Goal: Information Seeking & Learning: Learn about a topic

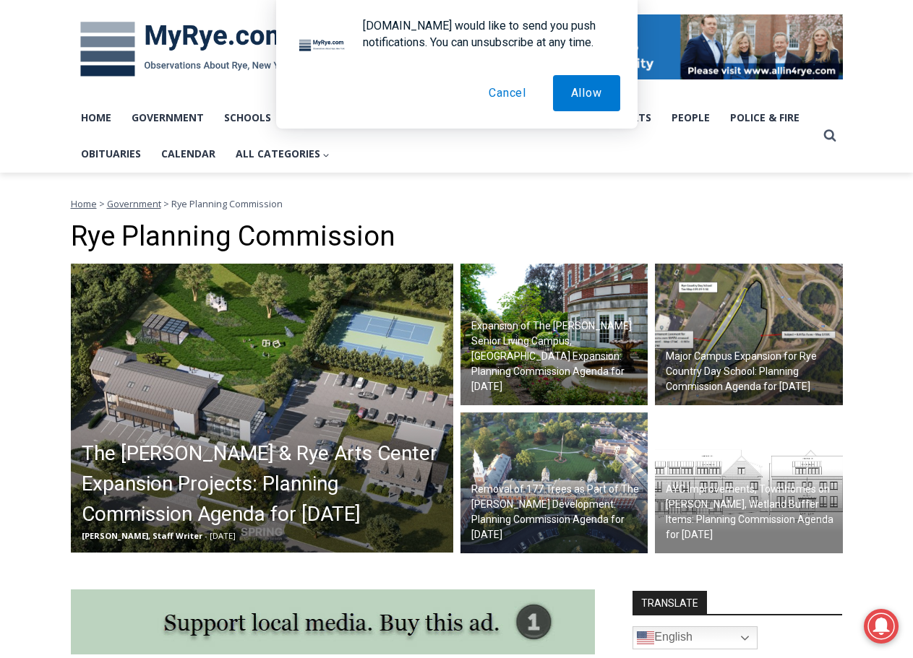
scroll to position [217, 0]
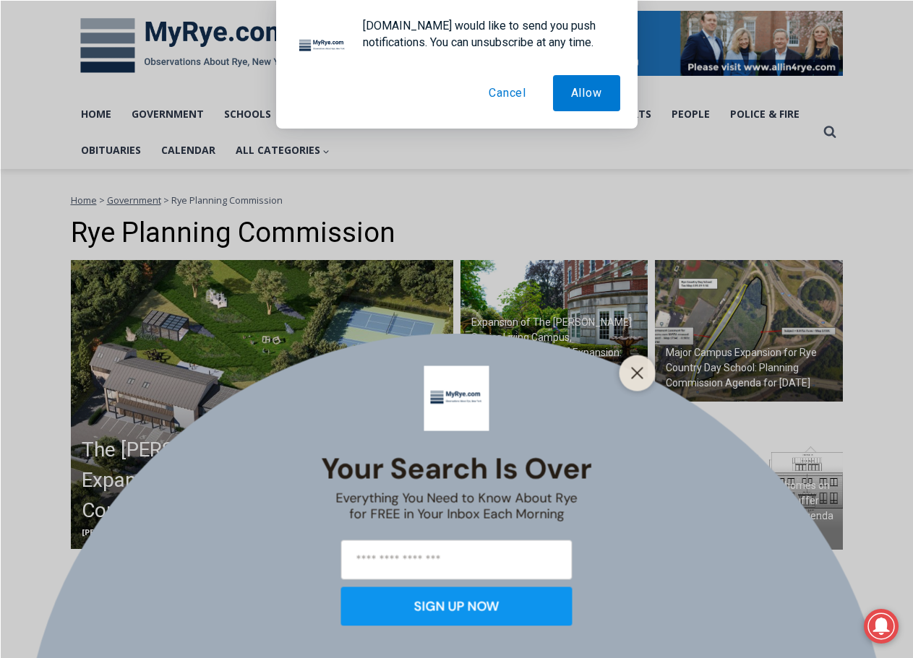
click at [206, 145] on div "Your Search is Over Everything You Need to Know About Rye for FREE in Your Inbo…" at bounding box center [456, 329] width 913 height 658
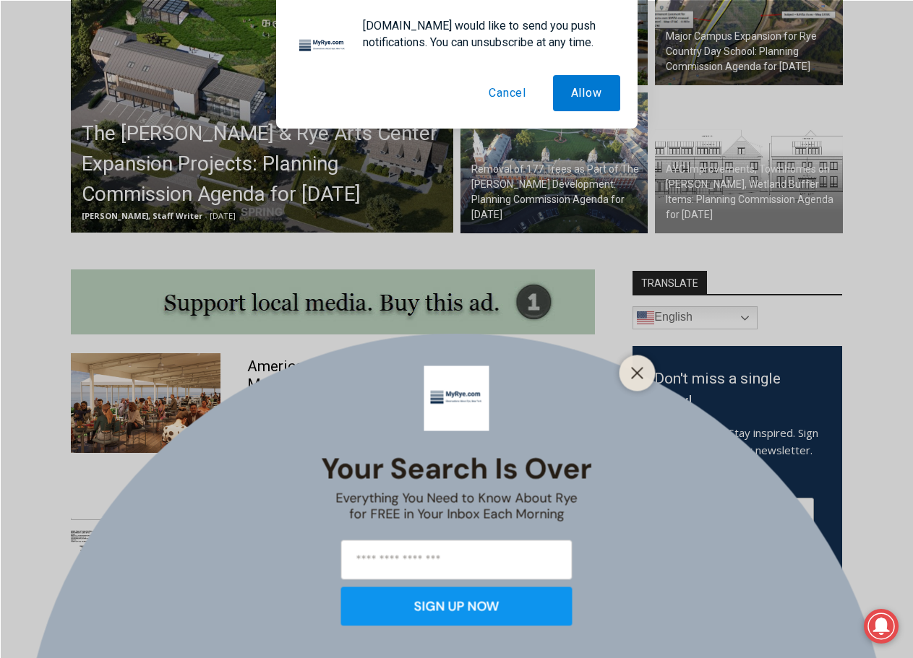
scroll to position [651, 0]
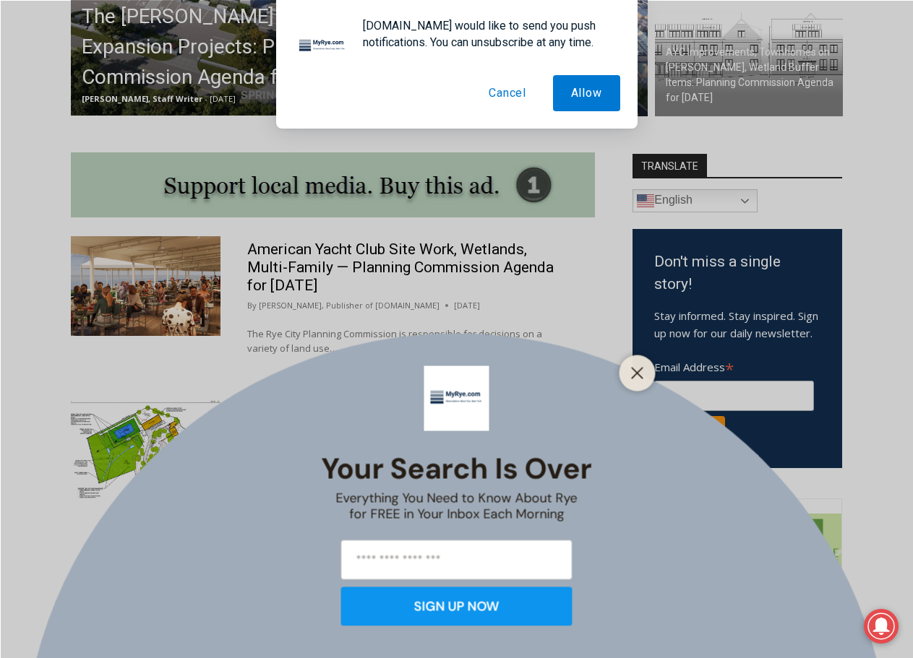
click at [622, 374] on div at bounding box center [637, 373] width 36 height 36
drag, startPoint x: 648, startPoint y: 374, endPoint x: 635, endPoint y: 375, distance: 13.0
click at [647, 375] on div at bounding box center [637, 373] width 36 height 36
click at [642, 375] on icon "Close" at bounding box center [637, 372] width 13 height 13
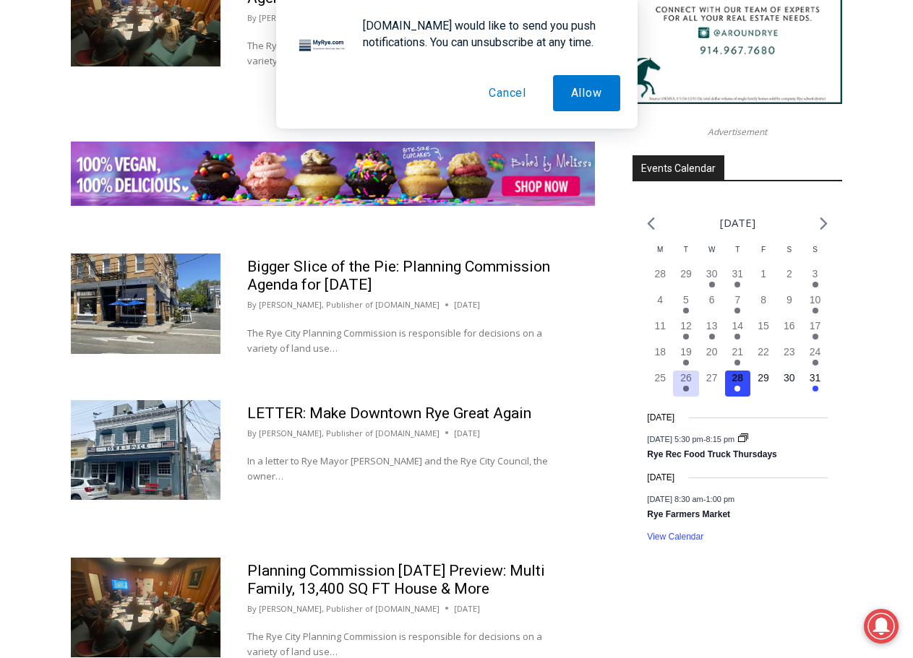
scroll to position [2024, 0]
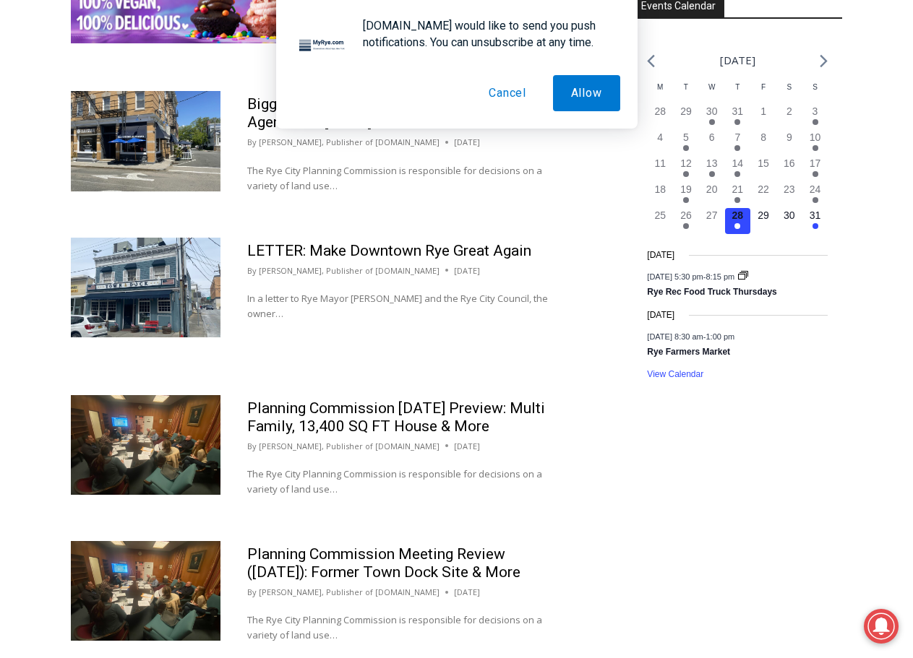
click at [813, 76] on div "MyRye.com would like to send you push notifications. You can unsubscribe at any…" at bounding box center [456, 64] width 913 height 129
click at [828, 76] on div "MyRye.com would like to send you push notifications. You can unsubscribe at any…" at bounding box center [456, 64] width 913 height 129
click at [820, 78] on div "MyRye.com would like to send you push notifications. You can unsubscribe at any…" at bounding box center [456, 64] width 913 height 129
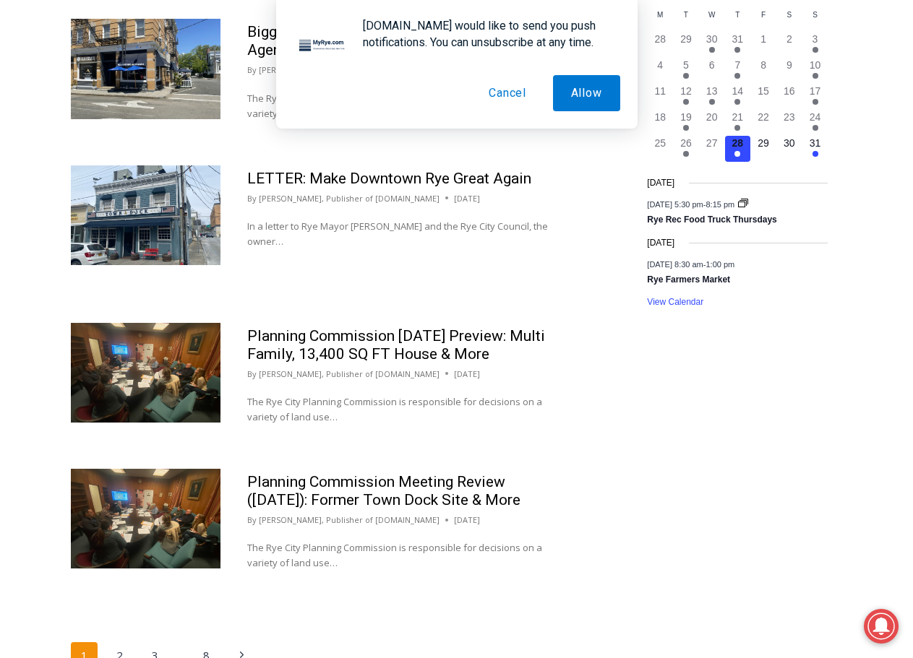
click at [680, 309] on div "View Calendar" at bounding box center [737, 303] width 181 height 14
click at [679, 308] on link "View Calendar" at bounding box center [675, 302] width 56 height 11
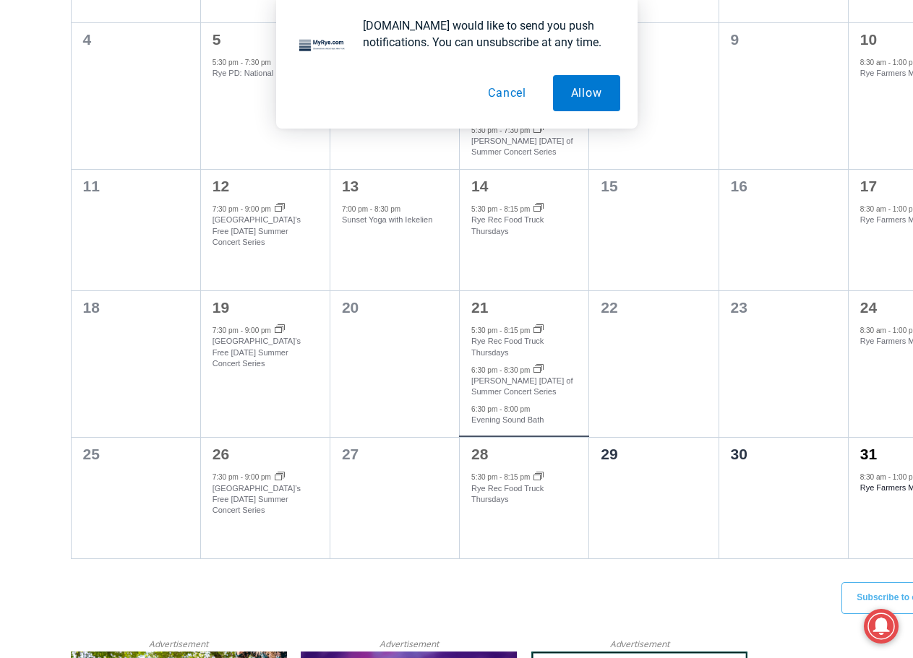
scroll to position [780, 0]
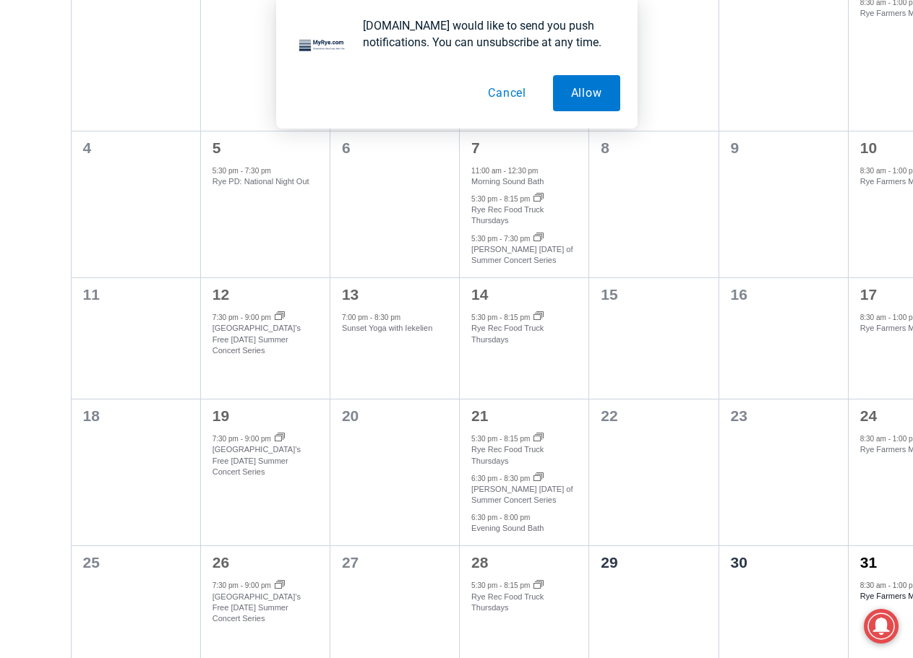
click at [520, 98] on button "Cancel" at bounding box center [507, 93] width 74 height 36
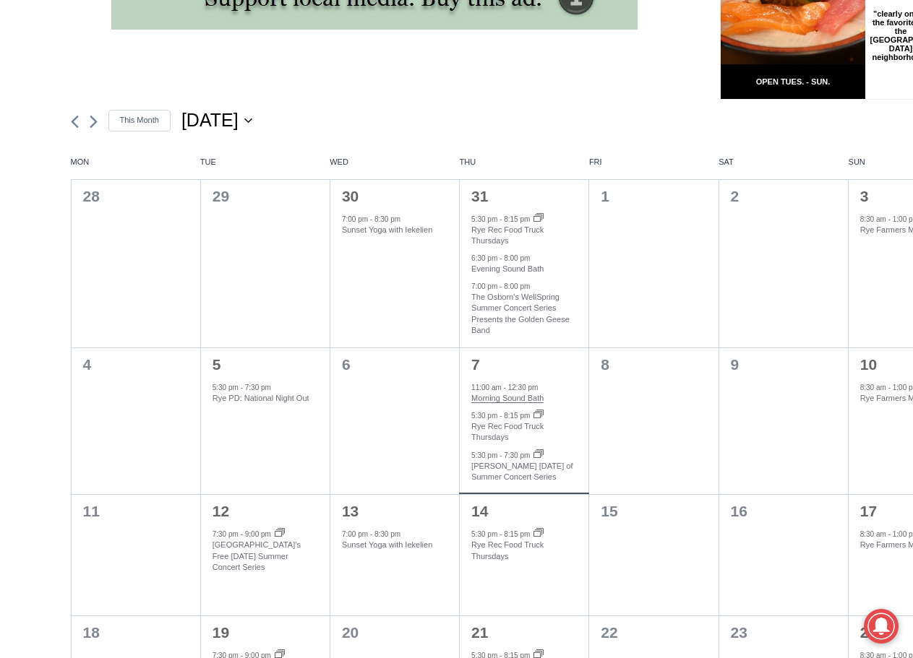
scroll to position [346, 0]
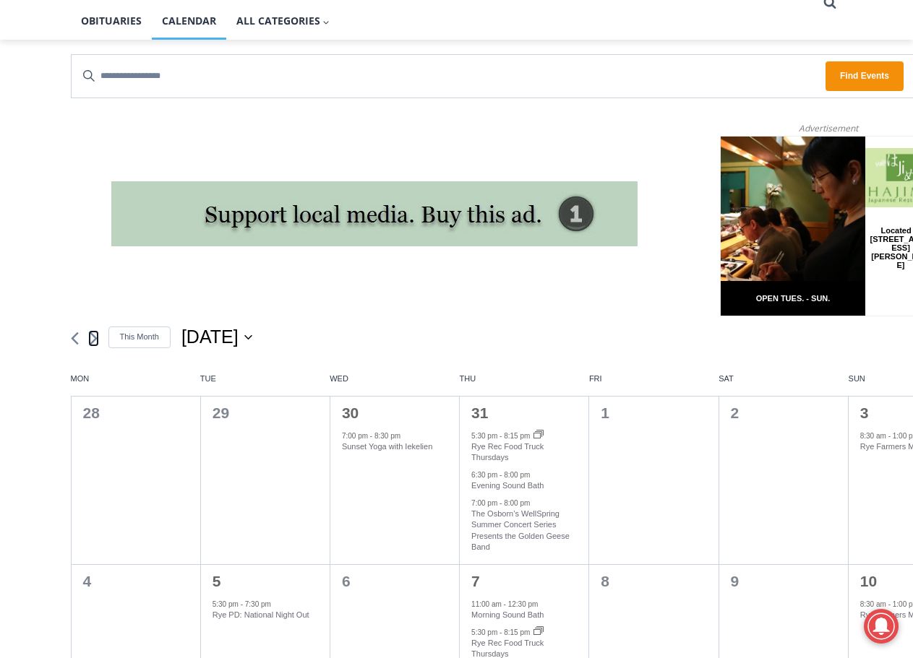
click at [93, 339] on icon "Next month" at bounding box center [94, 339] width 8 height 14
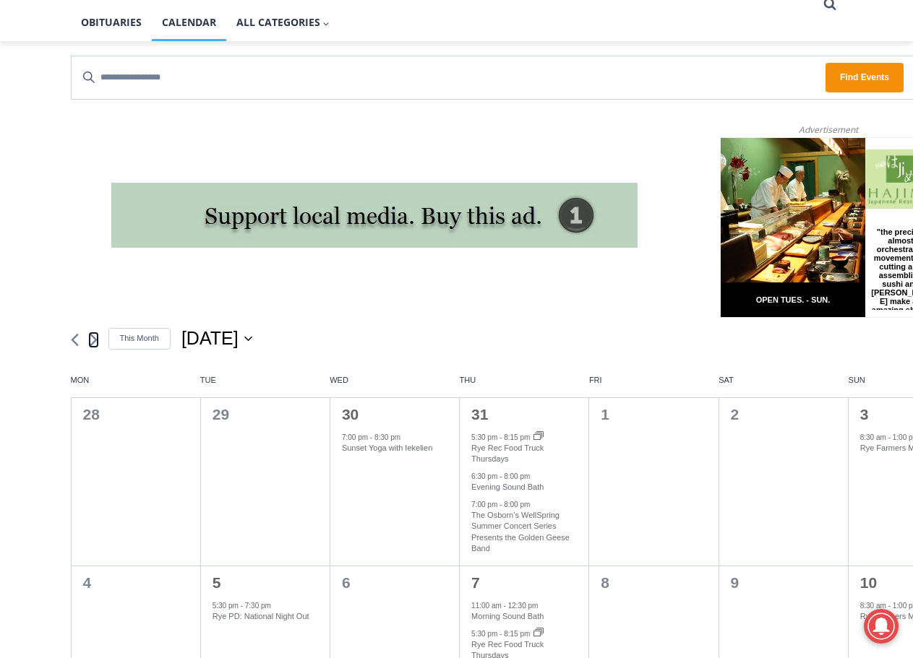
scroll to position [491, 0]
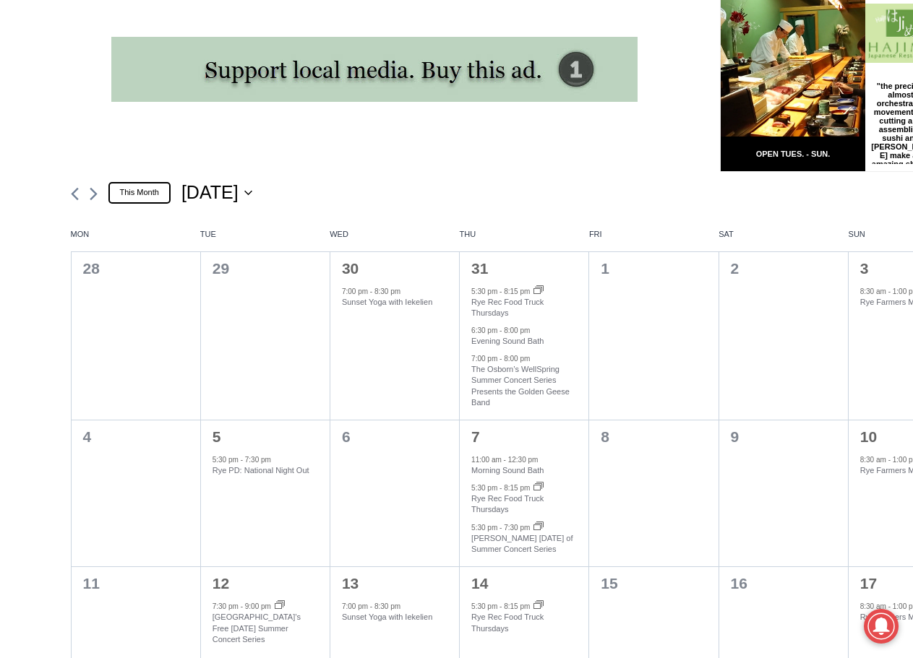
click at [160, 192] on link "This Month" at bounding box center [139, 192] width 62 height 21
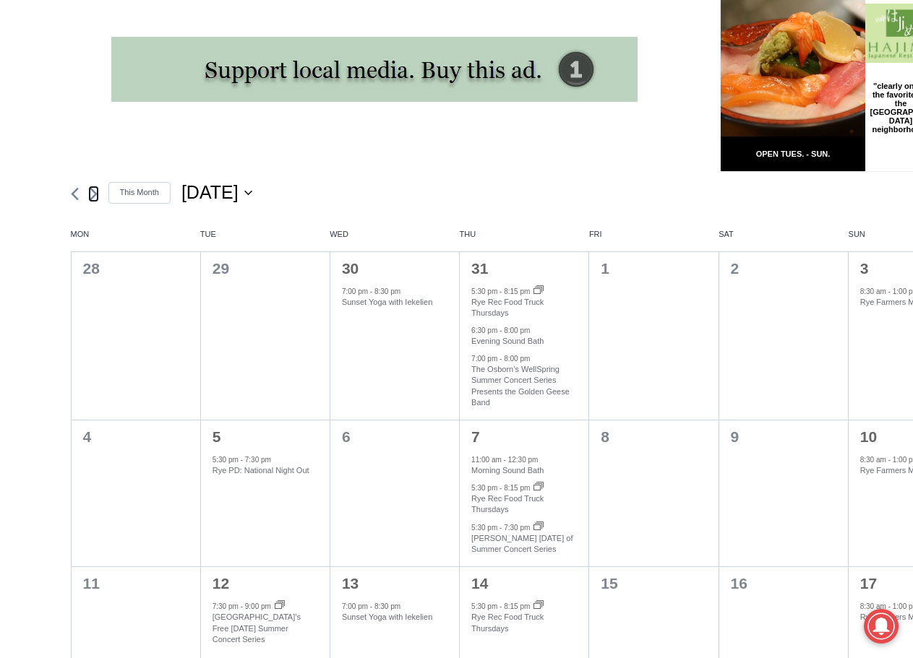
click at [96, 193] on icon "Next month" at bounding box center [94, 194] width 8 height 14
